Goal: Find contact information: Find contact information

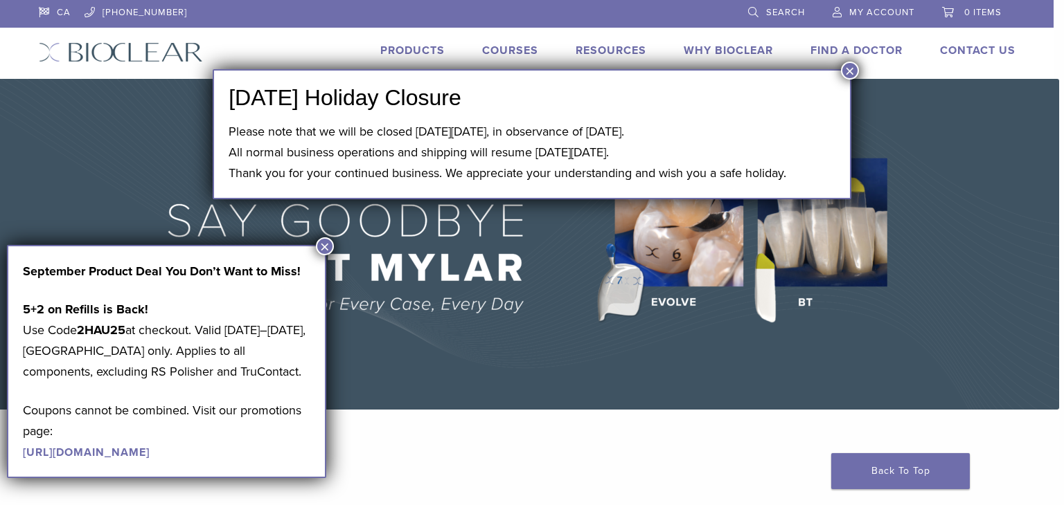
click at [851, 67] on button "×" at bounding box center [850, 71] width 18 height 18
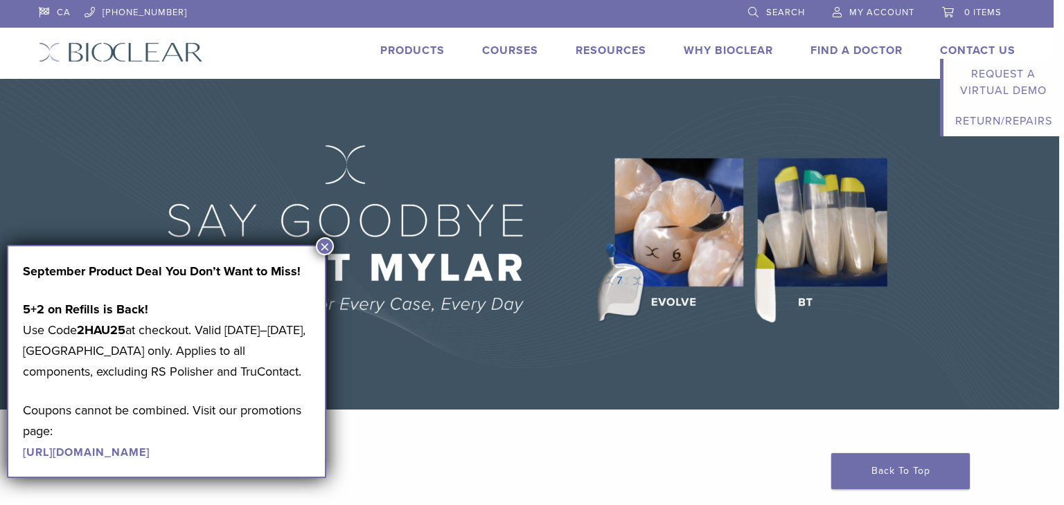
click at [986, 54] on link "Contact Us" at bounding box center [977, 51] width 75 height 14
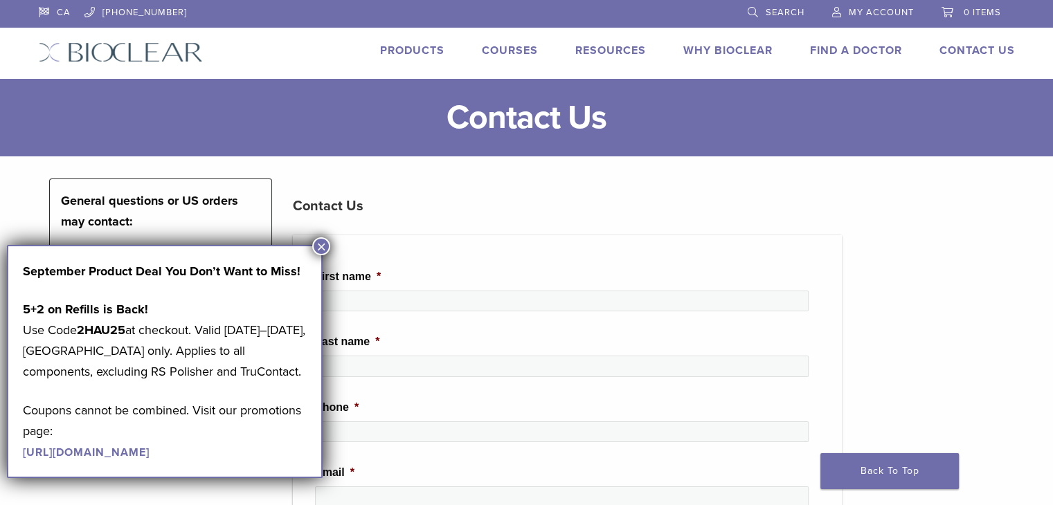
click at [317, 244] on button "×" at bounding box center [321, 246] width 18 height 18
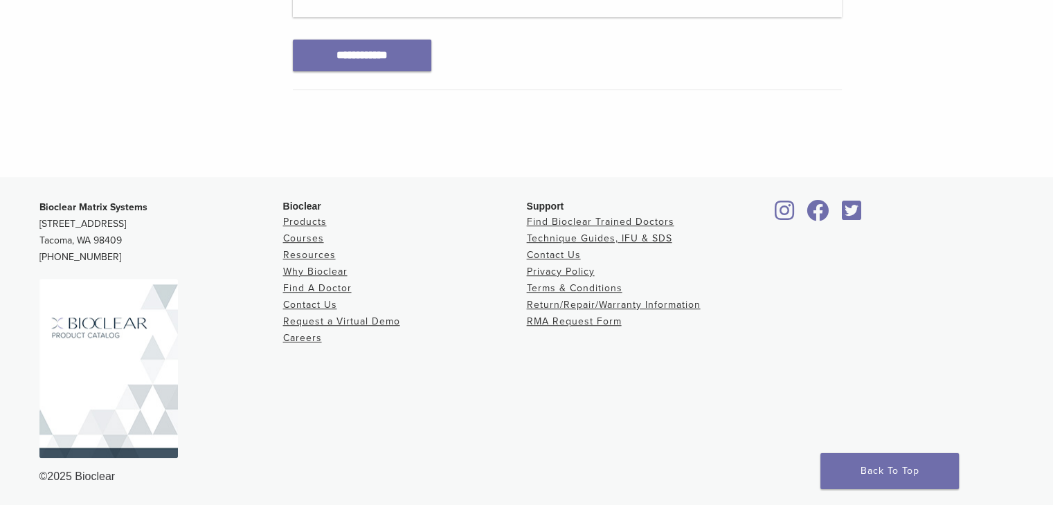
scroll to position [884, 0]
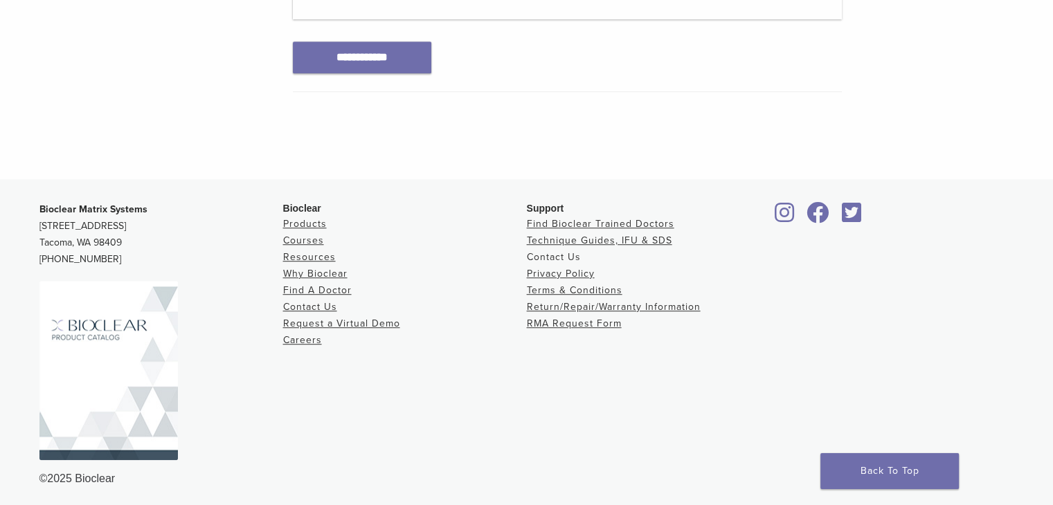
click at [541, 252] on link "Contact Us" at bounding box center [554, 257] width 54 height 12
